Goal: Navigation & Orientation: Find specific page/section

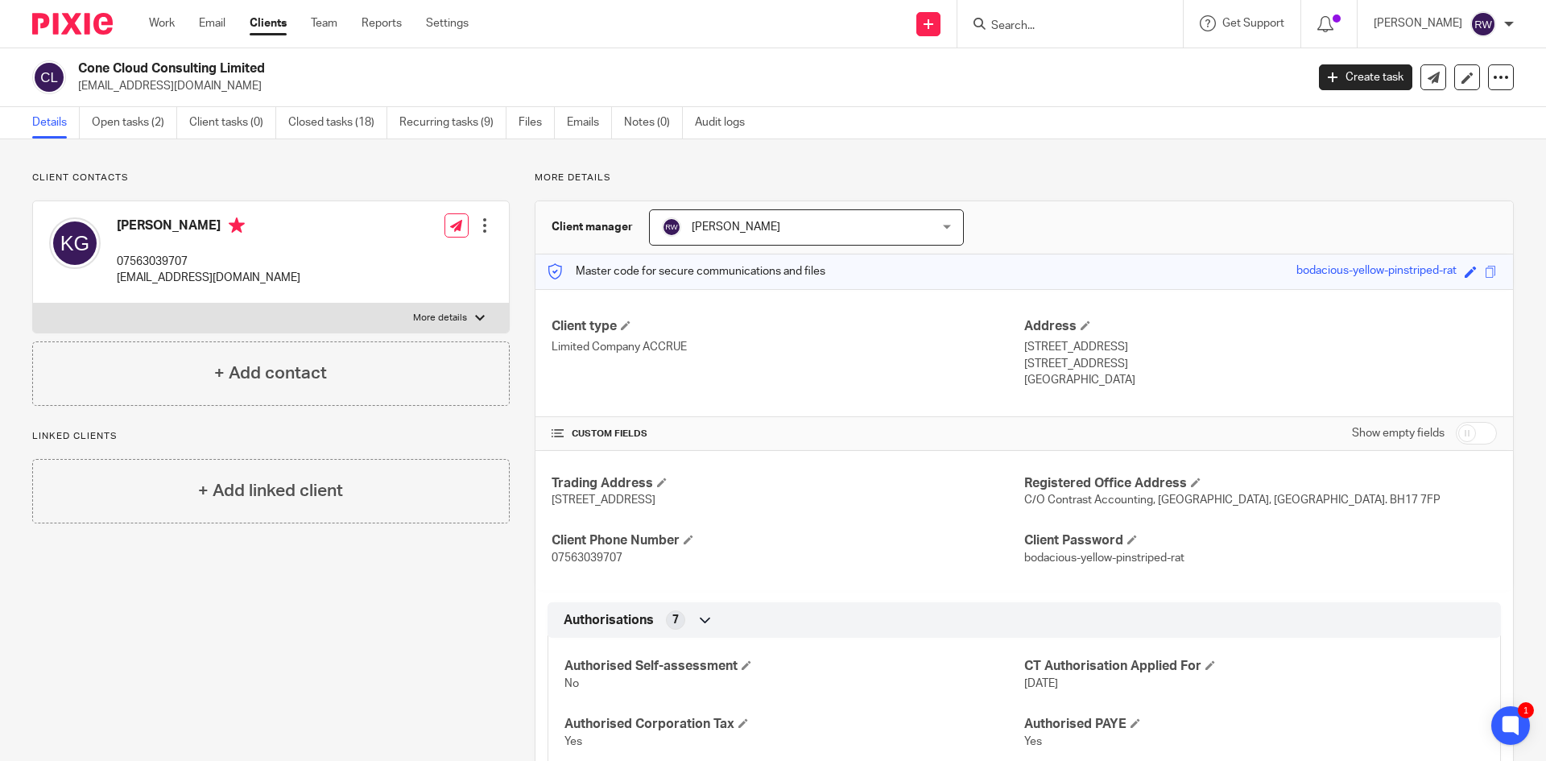
click at [1112, 20] on input "Search" at bounding box center [1062, 26] width 145 height 14
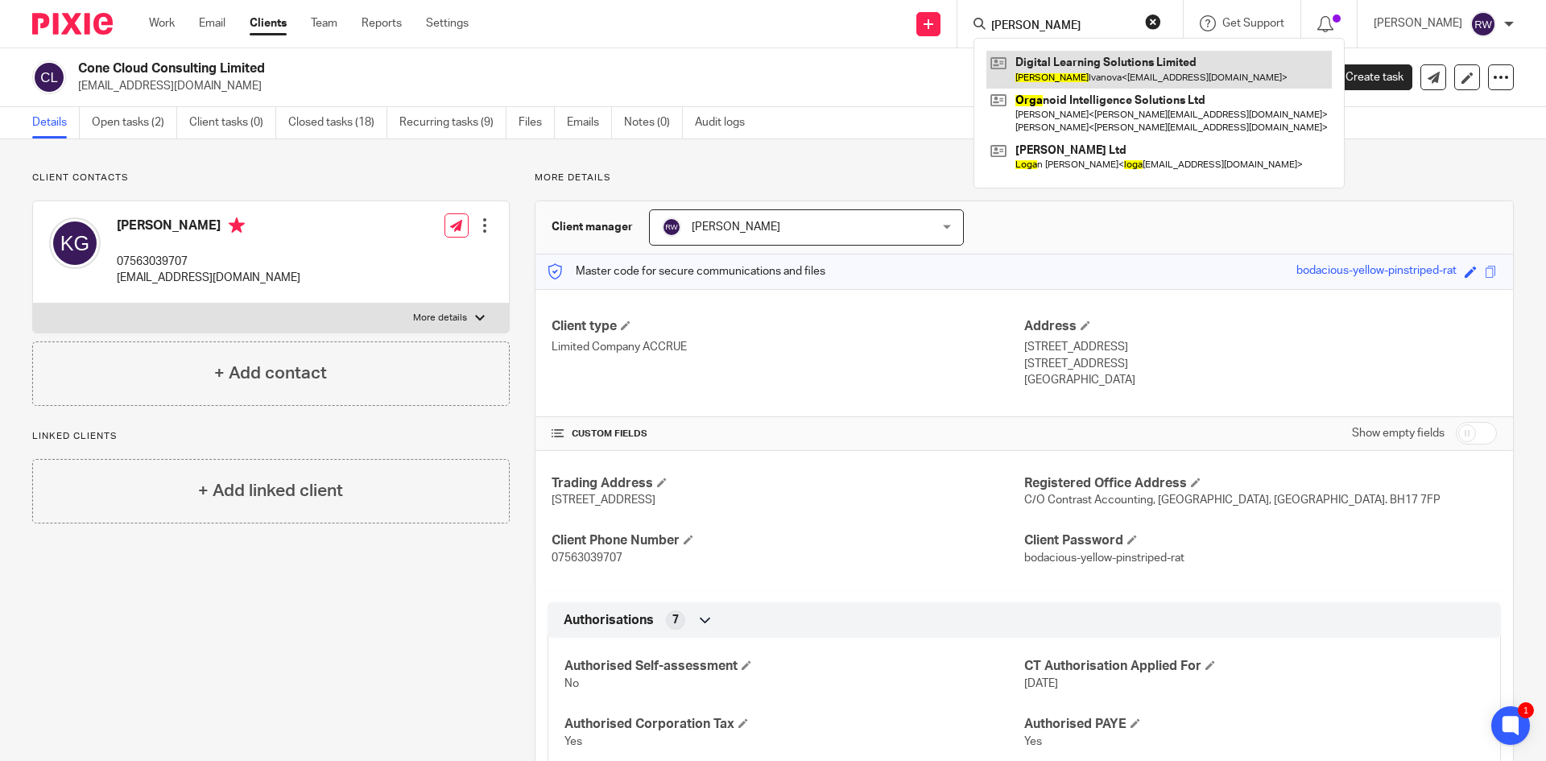
type input "olga"
click at [1123, 62] on link at bounding box center [1158, 69] width 345 height 37
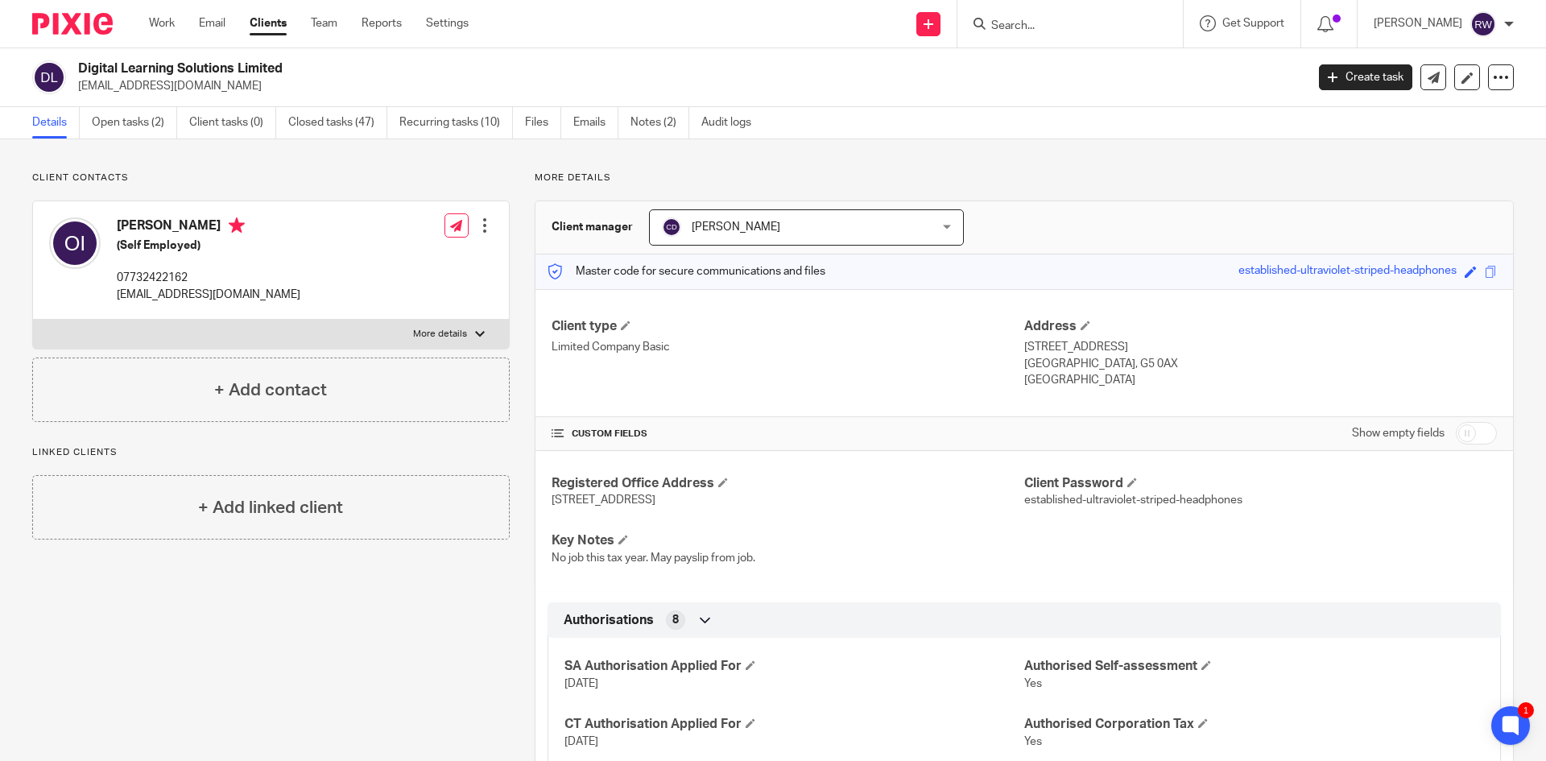
click at [1042, 28] on input "Search" at bounding box center [1062, 26] width 145 height 14
type input "tecoma"
click at [1097, 76] on link at bounding box center [1122, 69] width 272 height 37
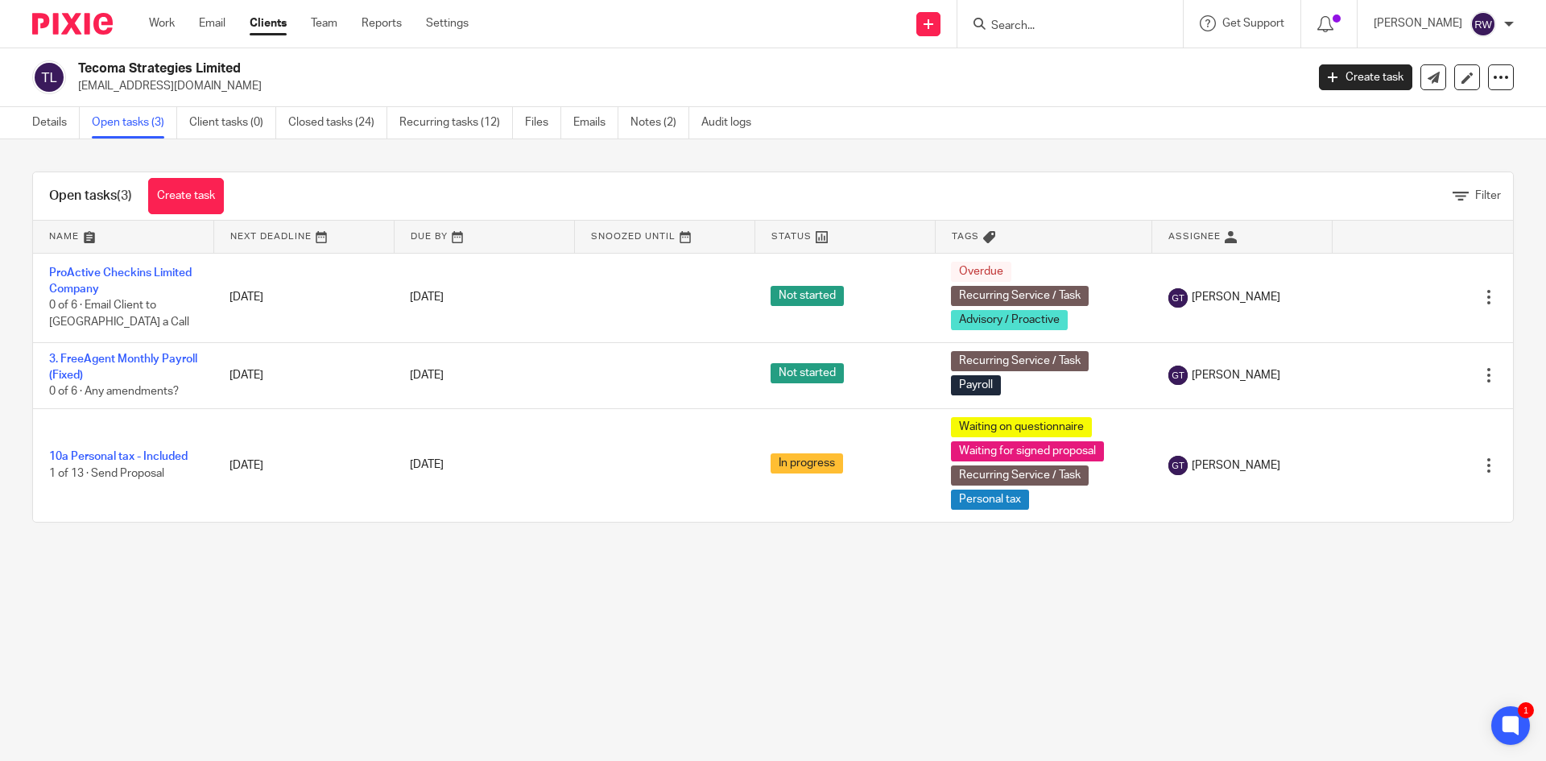
click at [1046, 27] on input "Search" at bounding box center [1062, 26] width 145 height 14
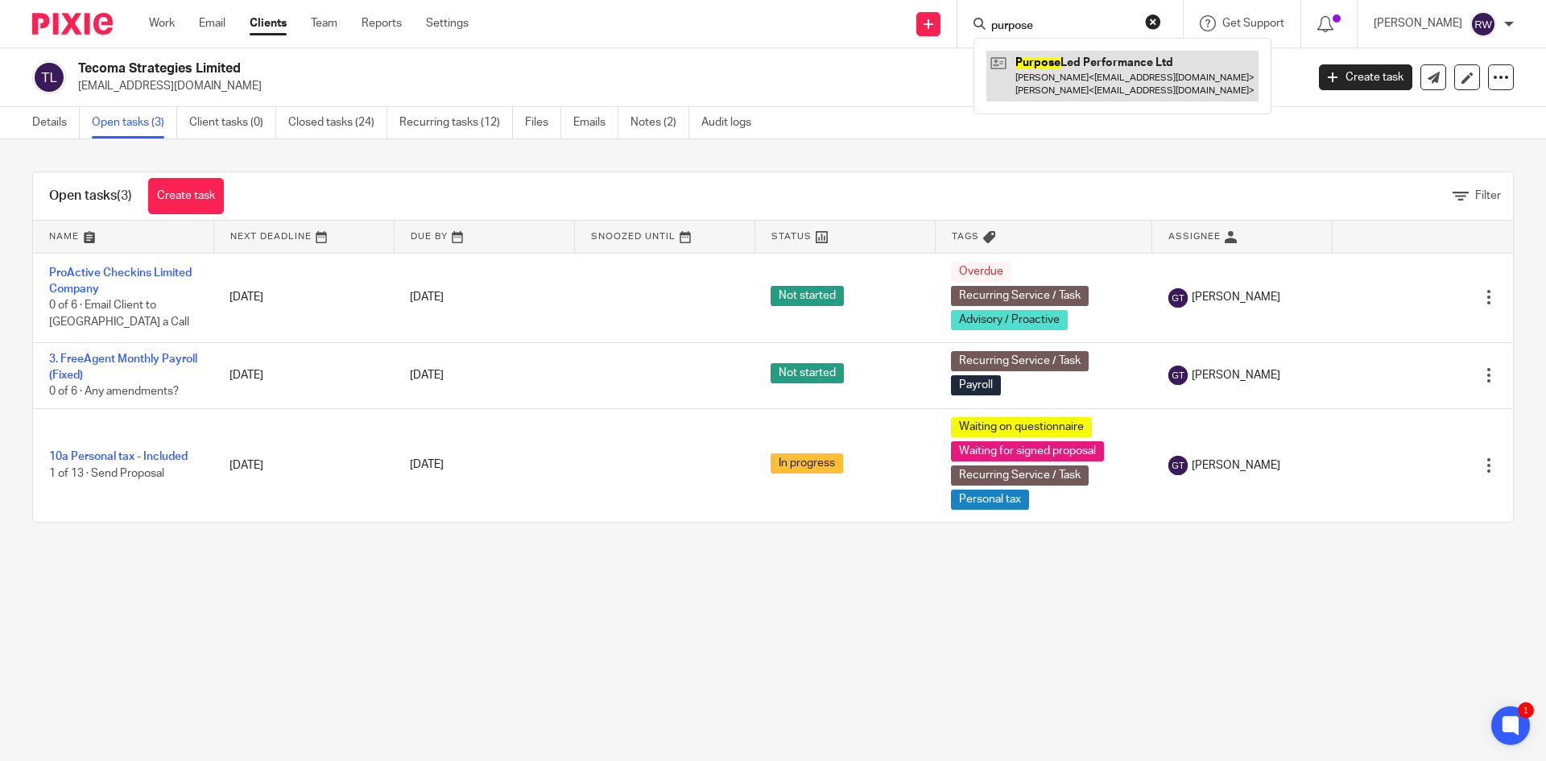
type input "purpose"
click at [1068, 64] on link at bounding box center [1122, 76] width 272 height 50
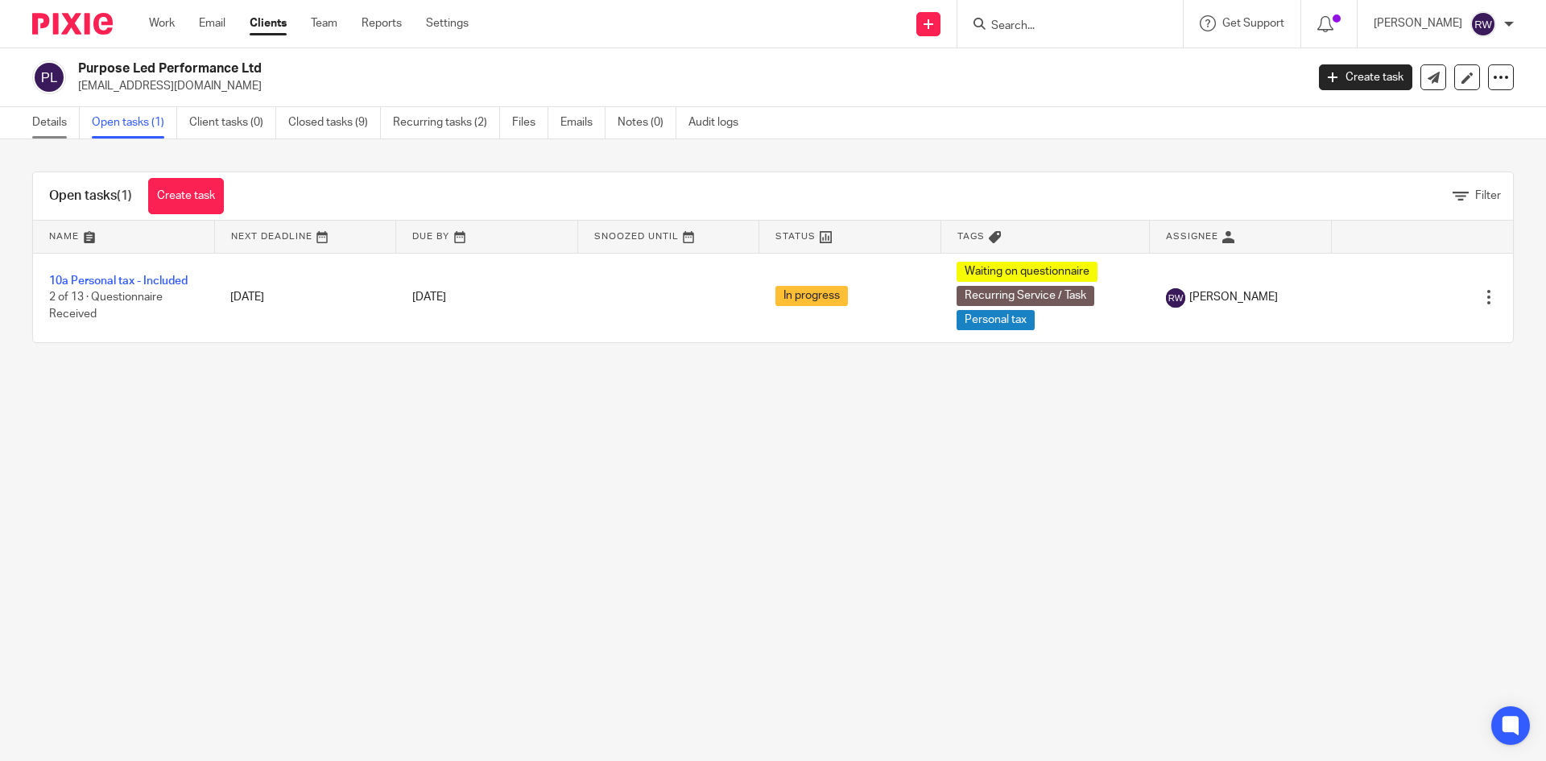
click at [65, 130] on link "Details" at bounding box center [56, 122] width 48 height 31
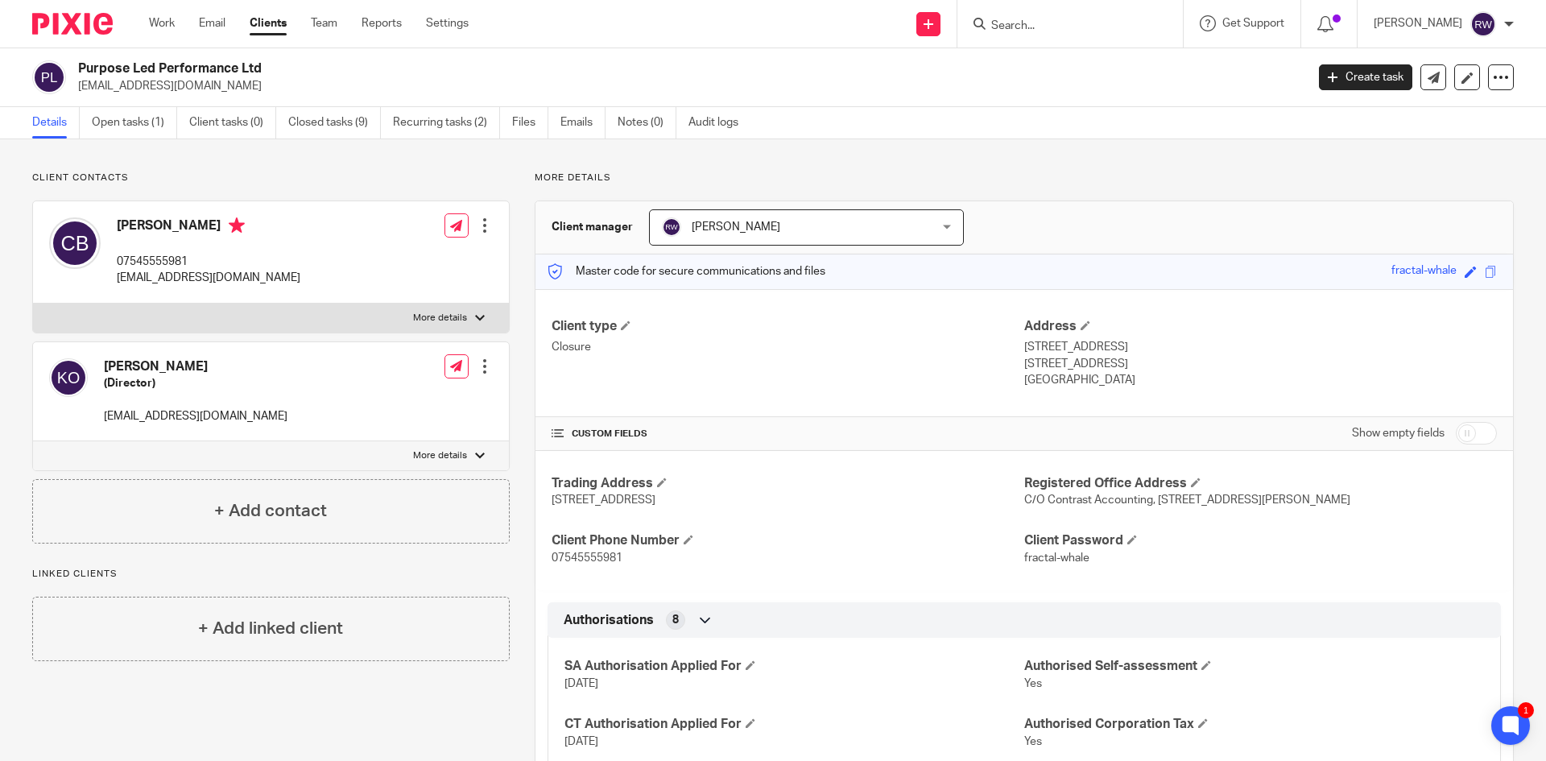
click at [1067, 23] on input "Search" at bounding box center [1062, 26] width 145 height 14
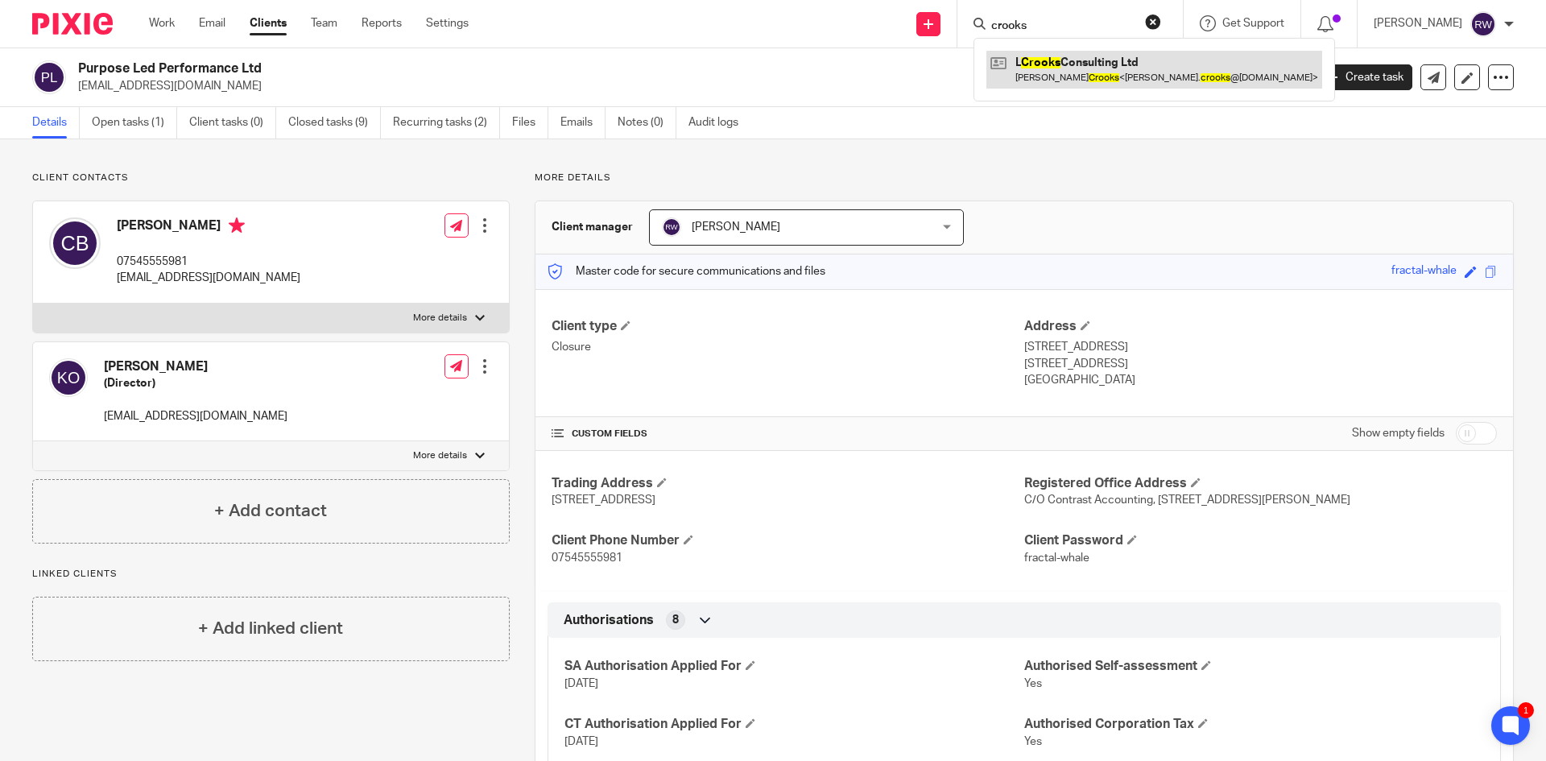
type input "crooks"
click at [1089, 80] on link at bounding box center [1154, 69] width 336 height 37
